Goal: Task Accomplishment & Management: Use online tool/utility

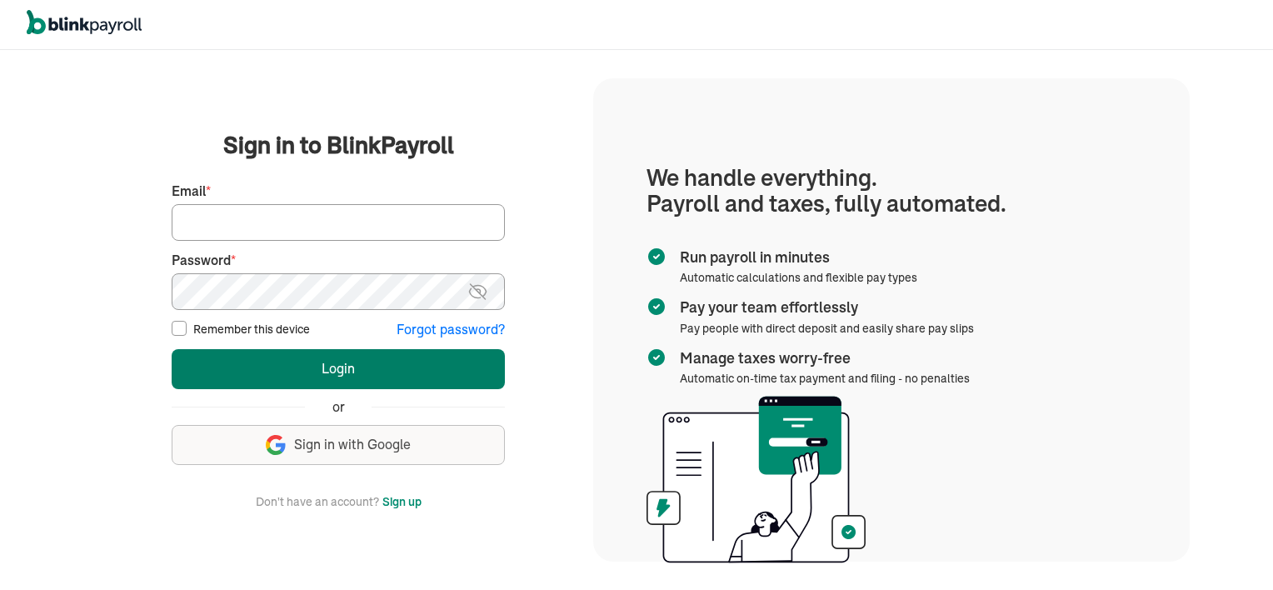
type input "[EMAIL_ADDRESS][DOMAIN_NAME]"
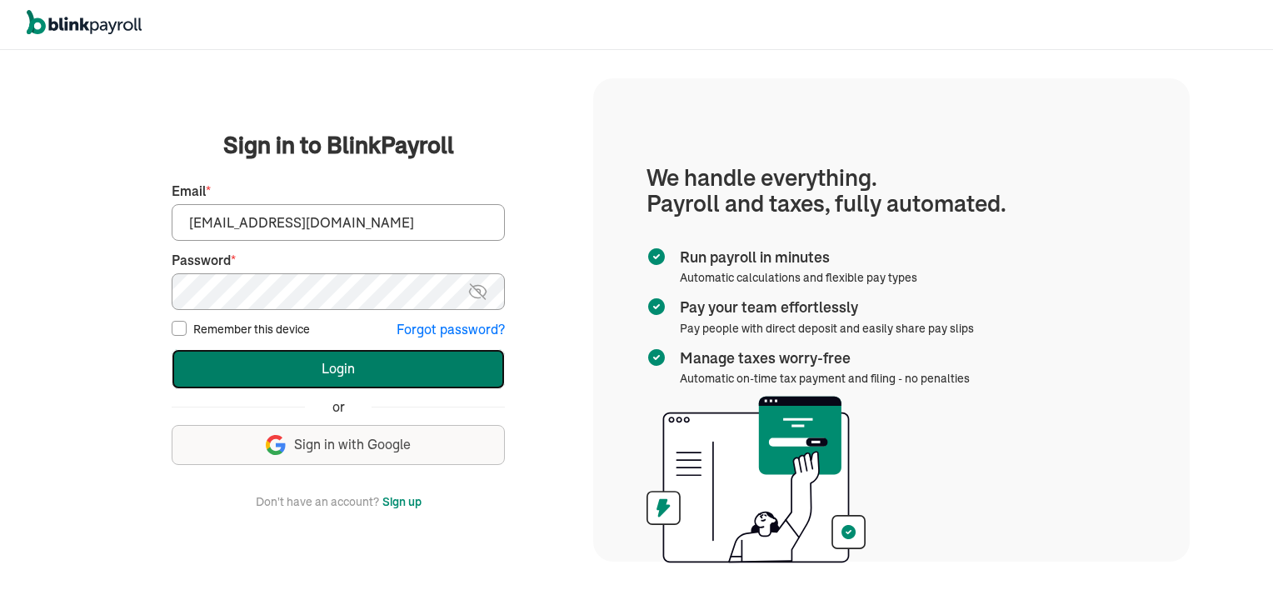
click at [387, 371] on button "Login" at bounding box center [338, 369] width 333 height 40
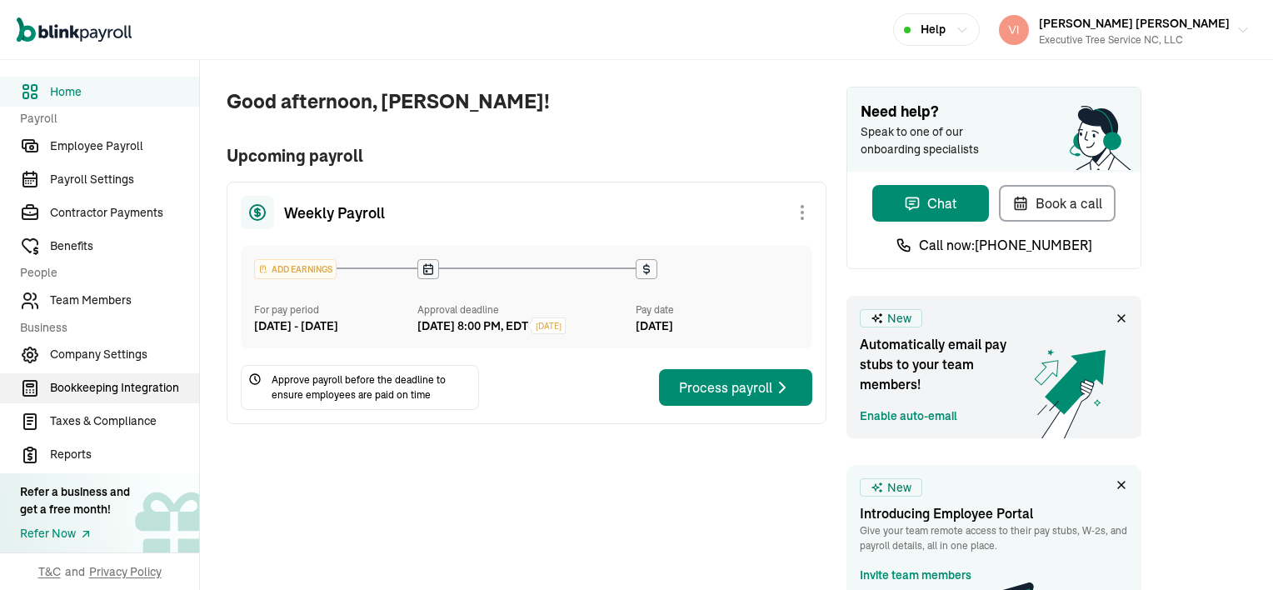
click at [62, 392] on span "Bookkeeping Integration" at bounding box center [124, 387] width 149 height 17
